Goal: Check status: Check status

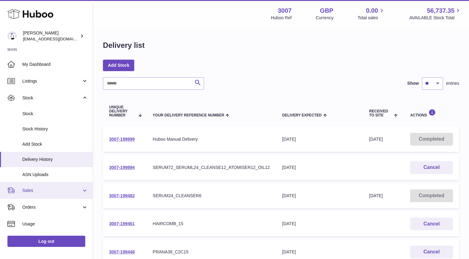
click at [33, 189] on span "Sales" at bounding box center [51, 190] width 59 height 6
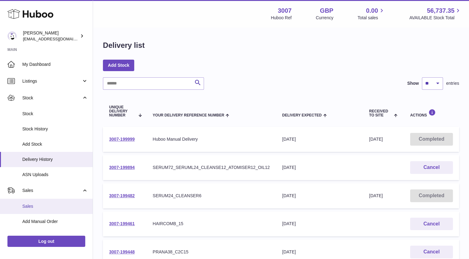
click at [33, 208] on span "Sales" at bounding box center [55, 206] width 66 height 6
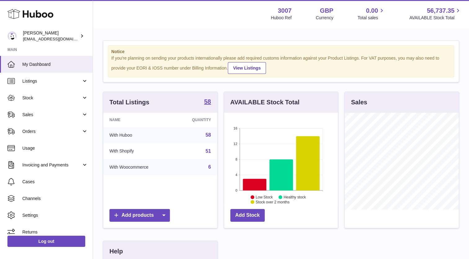
scroll to position [97, 114]
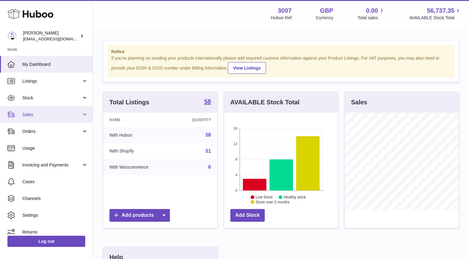
click at [29, 118] on link "Sales" at bounding box center [46, 114] width 93 height 17
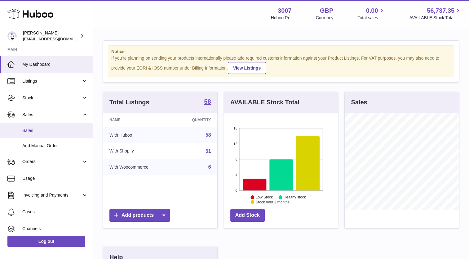
click at [31, 133] on link "Sales" at bounding box center [46, 130] width 93 height 15
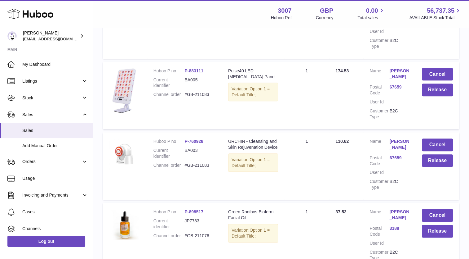
scroll to position [248, 0]
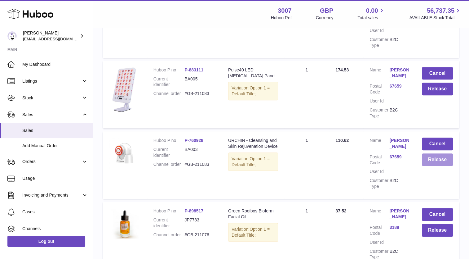
click at [435, 160] on button "Release" at bounding box center [437, 159] width 31 height 13
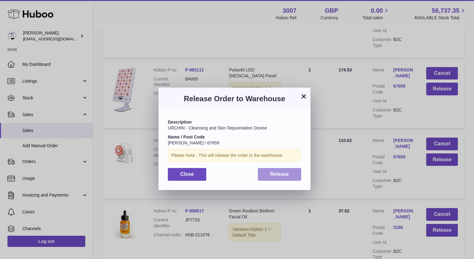
click at [289, 180] on button "Release" at bounding box center [280, 174] width 44 height 13
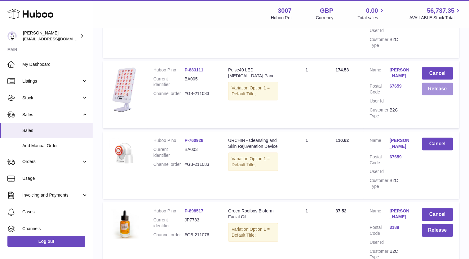
click at [437, 91] on button "Release" at bounding box center [437, 89] width 31 height 13
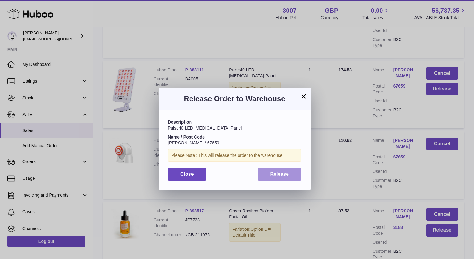
click at [278, 169] on button "Release" at bounding box center [280, 174] width 44 height 13
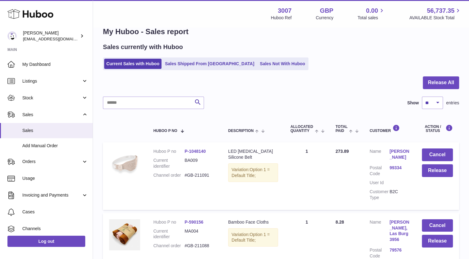
scroll to position [15, 0]
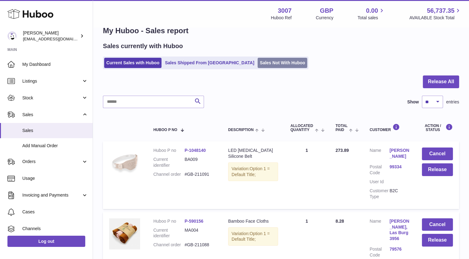
click at [258, 61] on link "Sales Not With Huboo" at bounding box center [283, 63] width 50 height 10
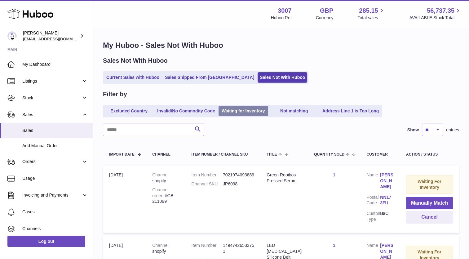
click at [237, 110] on link "Waiting for Inventory" at bounding box center [244, 111] width 50 height 10
click at [139, 134] on input "text" at bounding box center [153, 129] width 101 height 12
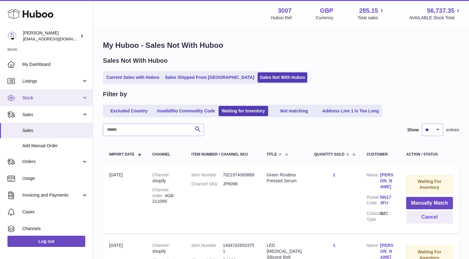
click at [25, 103] on link "Stock" at bounding box center [46, 97] width 93 height 17
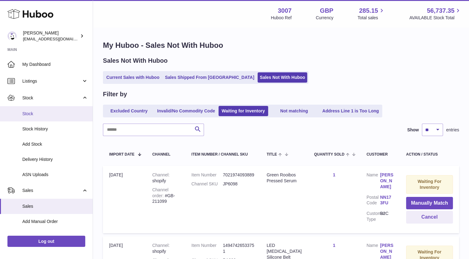
click at [23, 116] on span "Stock" at bounding box center [55, 114] width 66 height 6
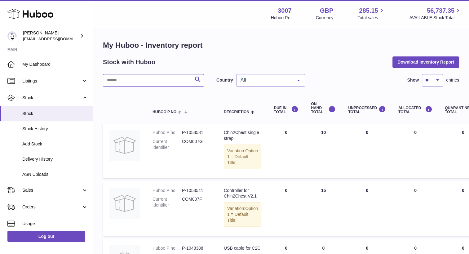
click at [150, 83] on input "text" at bounding box center [153, 80] width 101 height 12
type input "****"
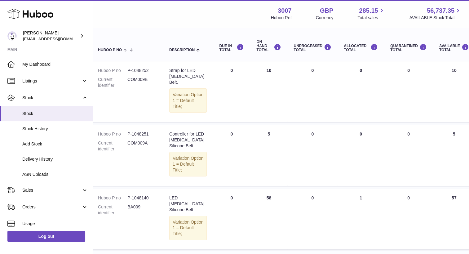
scroll to position [62, 0]
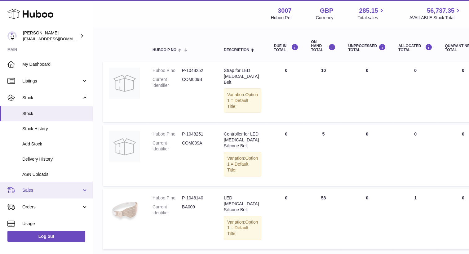
click at [37, 190] on span "Sales" at bounding box center [51, 190] width 59 height 6
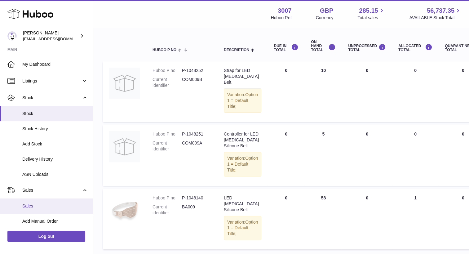
click at [45, 212] on link "Sales" at bounding box center [46, 206] width 93 height 15
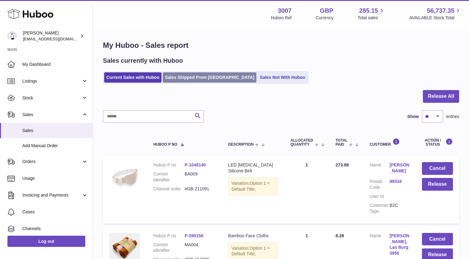
click at [211, 77] on link "Sales Shipped From [GEOGRAPHIC_DATA]" at bounding box center [210, 77] width 94 height 10
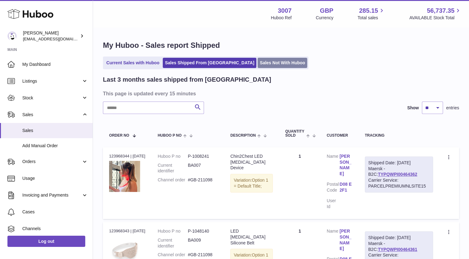
click at [258, 65] on link "Sales Not With Huboo" at bounding box center [283, 63] width 50 height 10
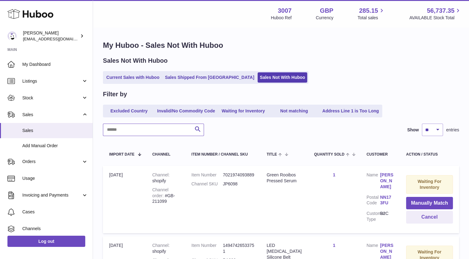
click at [158, 132] on input "text" at bounding box center [153, 129] width 101 height 12
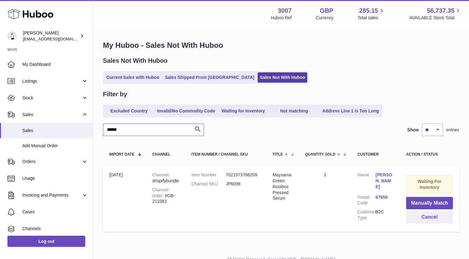
type input "******"
